Goal: Task Accomplishment & Management: Use online tool/utility

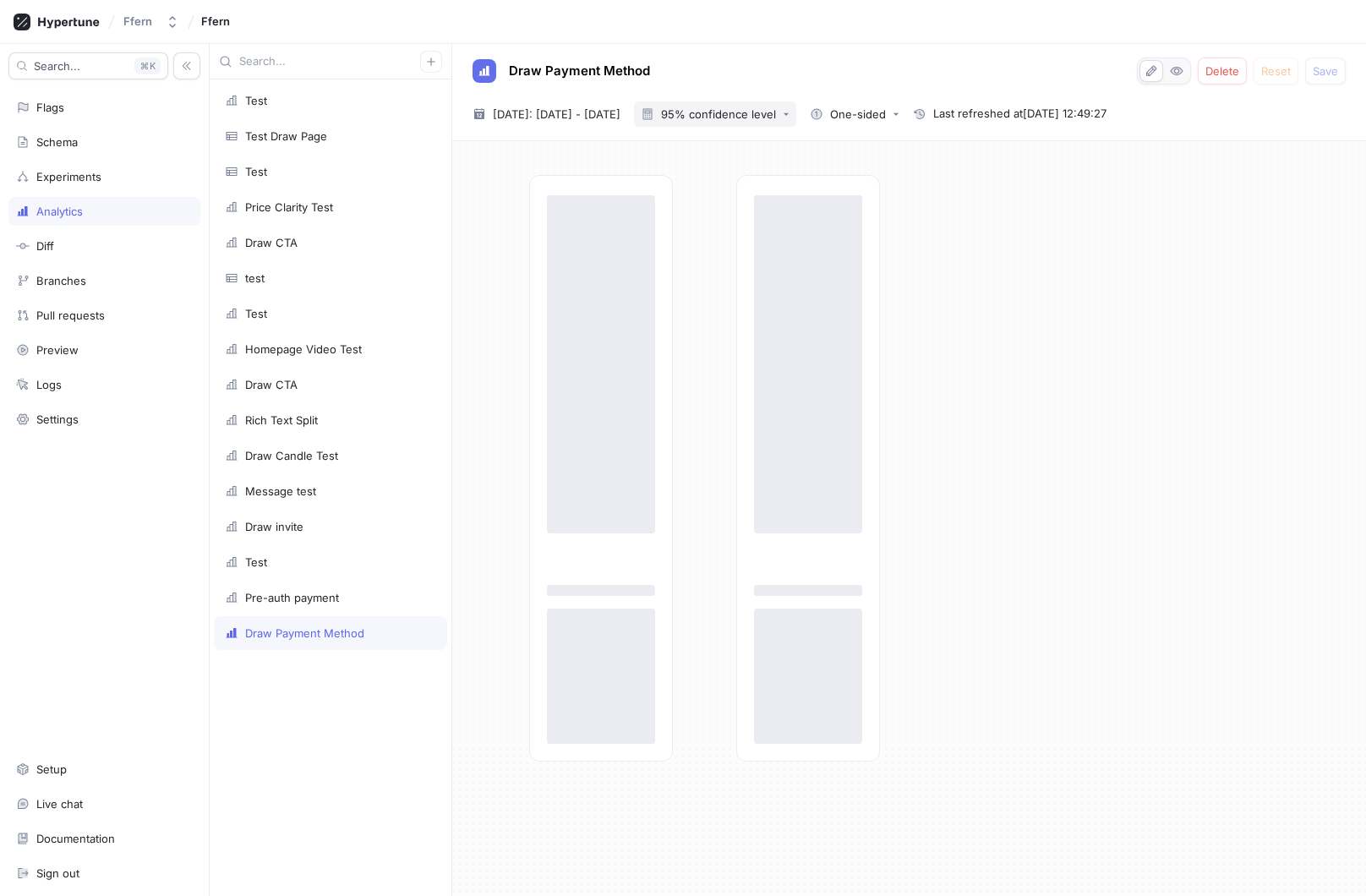
click at [789, 112] on icon "button" at bounding box center [787, 114] width 7 height 7
click at [808, 144] on span "90% confidence level" at bounding box center [775, 148] width 126 height 14
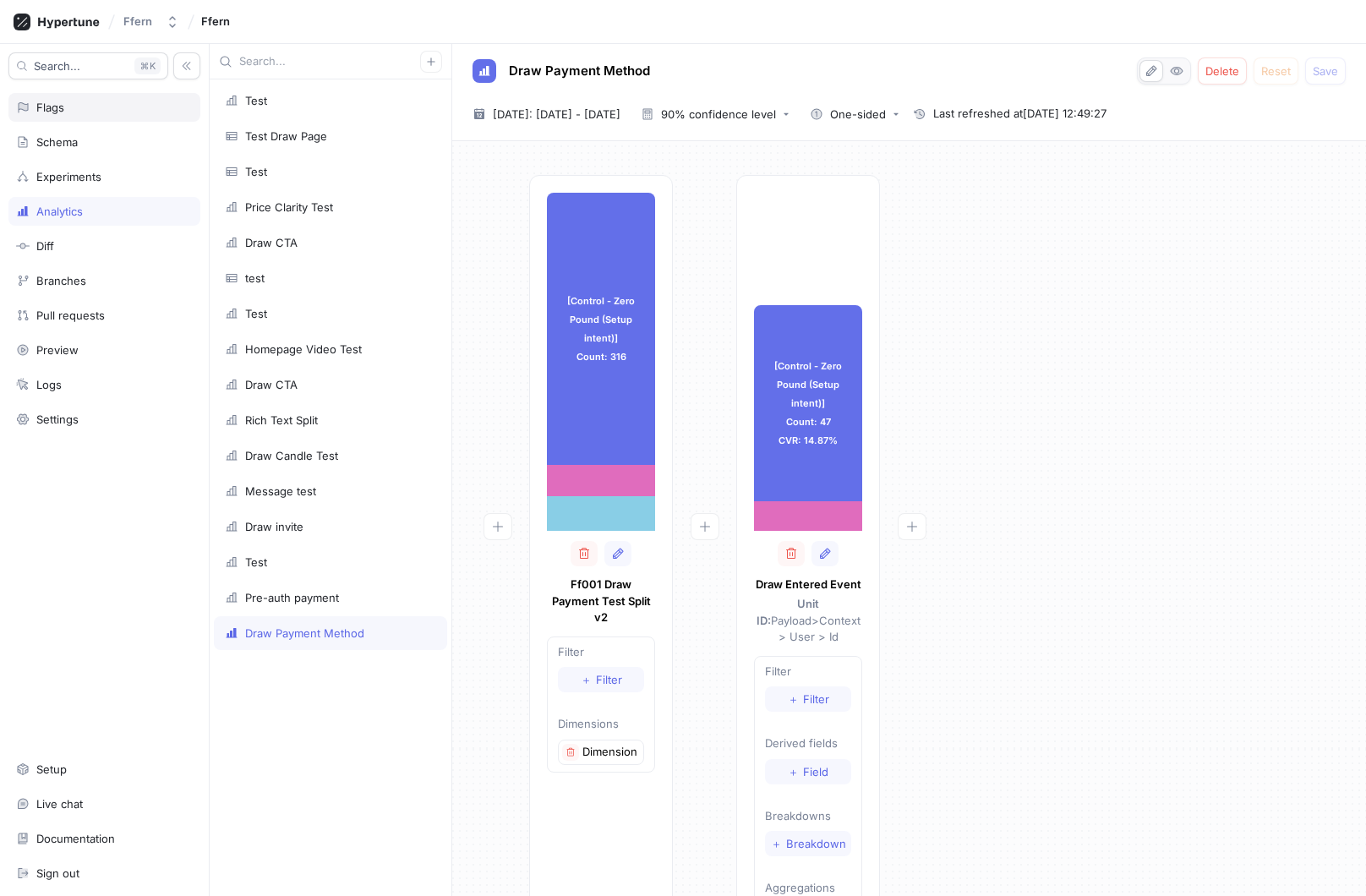
click at [116, 111] on div "Flags" at bounding box center [104, 107] width 176 height 13
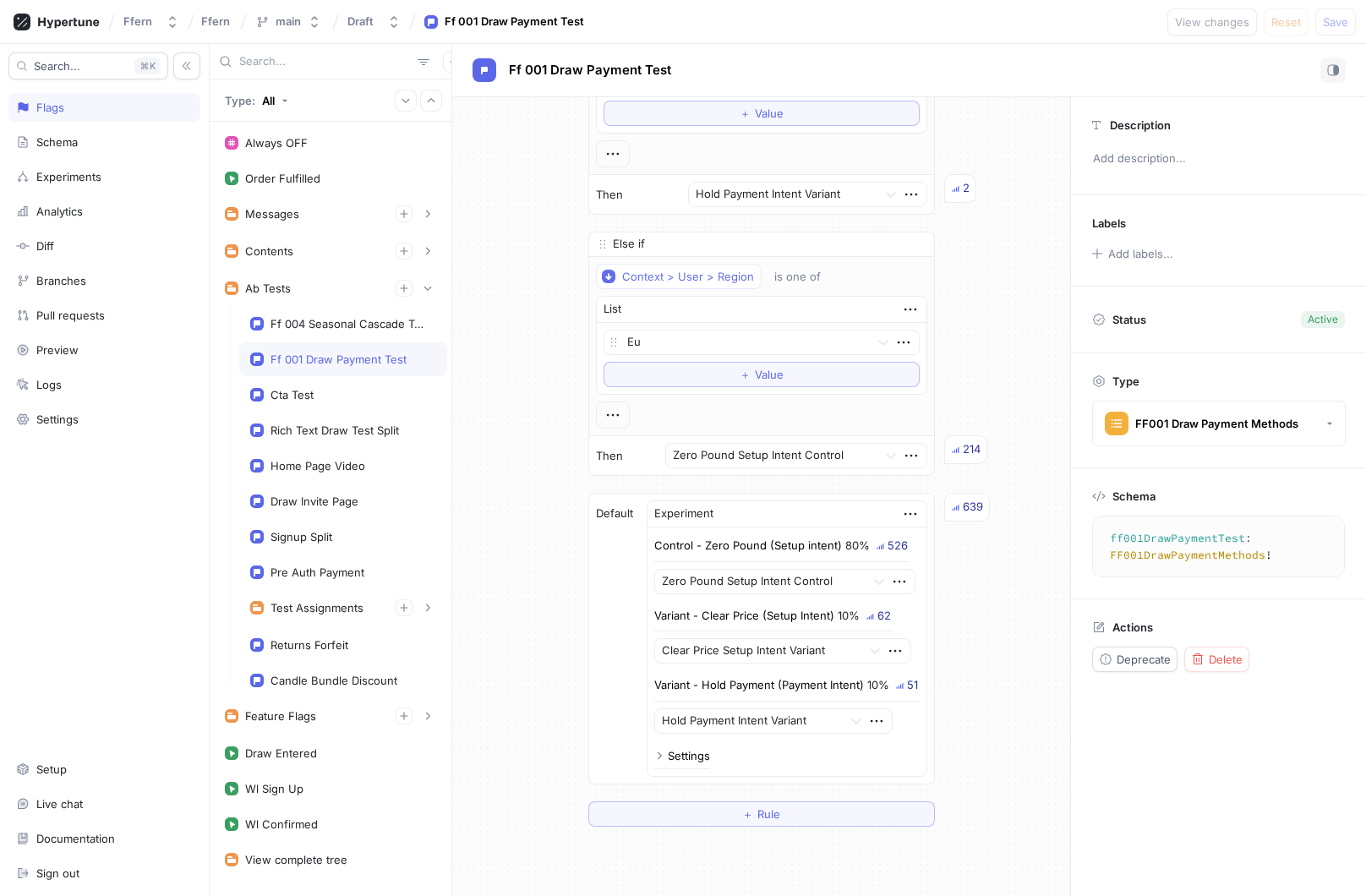
scroll to position [885, 0]
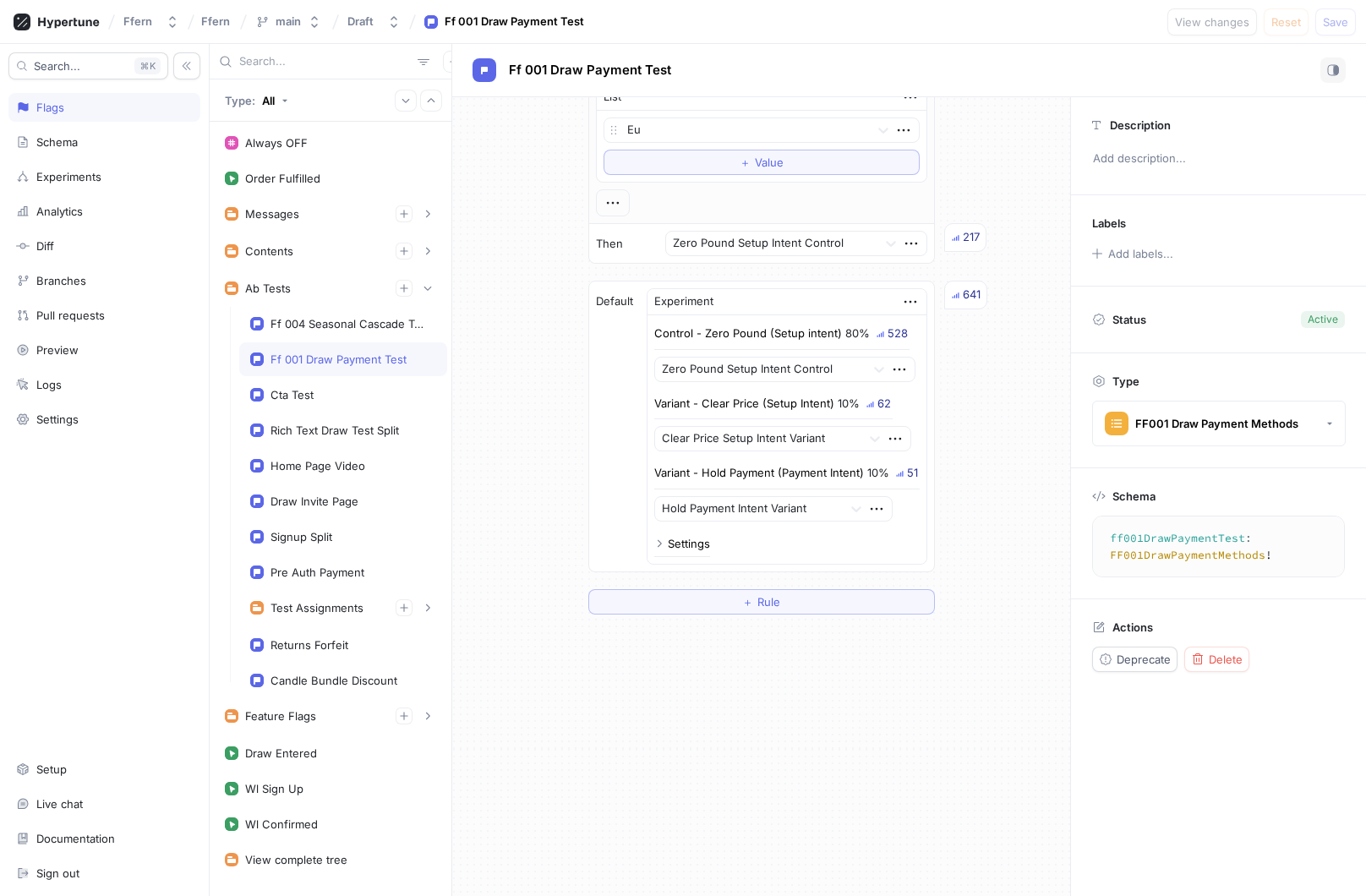
click at [659, 541] on icon at bounding box center [658, 543] width 4 height 8
click at [660, 541] on icon at bounding box center [659, 543] width 11 height 11
type textarea "x"
